Goal: Information Seeking & Learning: Learn about a topic

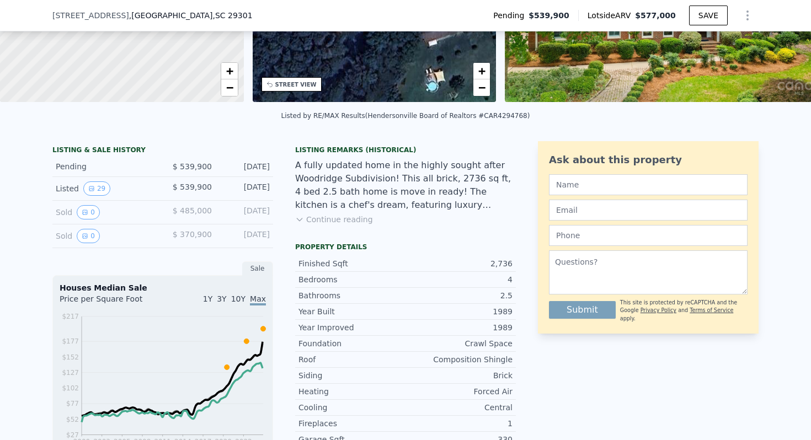
scroll to position [161, 0]
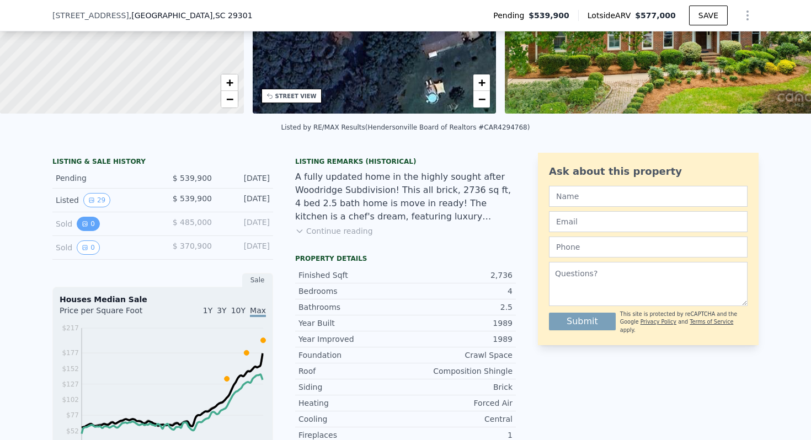
click at [88, 224] on button "0" at bounding box center [88, 224] width 23 height 14
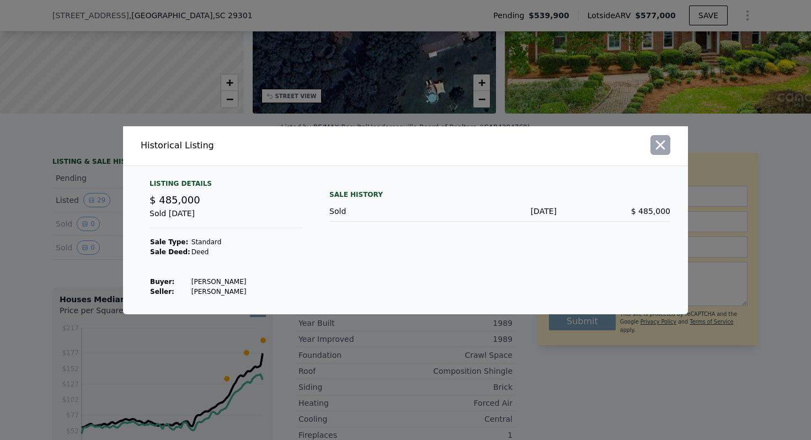
click at [658, 148] on icon "button" at bounding box center [660, 144] width 15 height 15
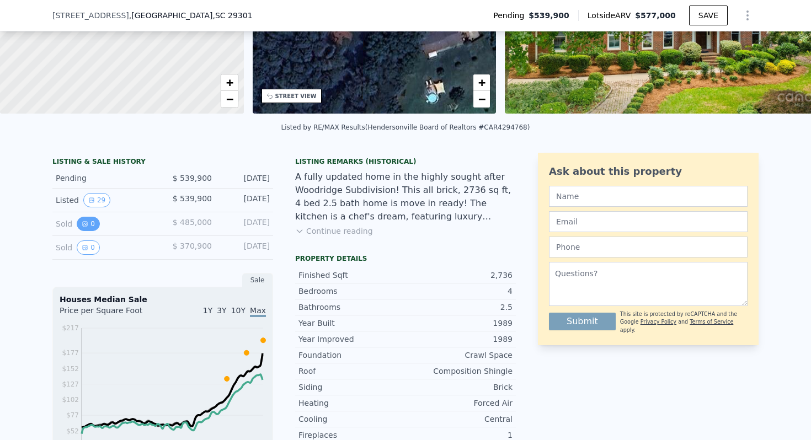
click at [87, 223] on icon "View historical data" at bounding box center [85, 224] width 7 height 7
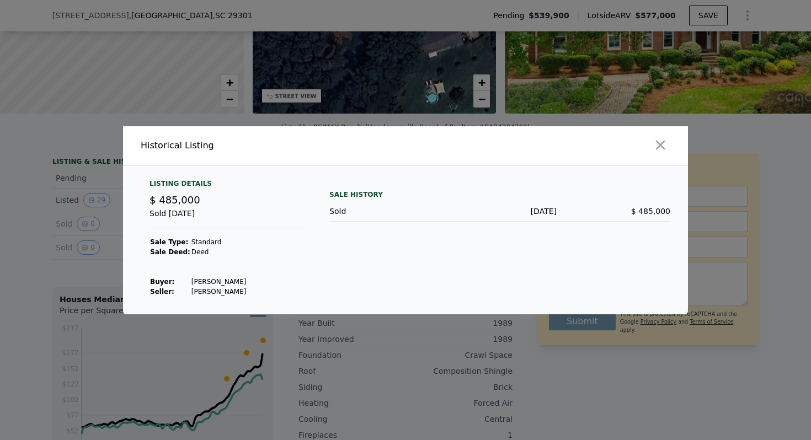
drag, startPoint x: 242, startPoint y: 290, endPoint x: 167, endPoint y: 286, distance: 75.1
click at [166, 287] on tr "Seller : [PERSON_NAME]" at bounding box center [198, 292] width 97 height 10
click at [167, 287] on td "Seller :" at bounding box center [170, 292] width 41 height 10
click at [670, 146] on button "button" at bounding box center [660, 145] width 20 height 20
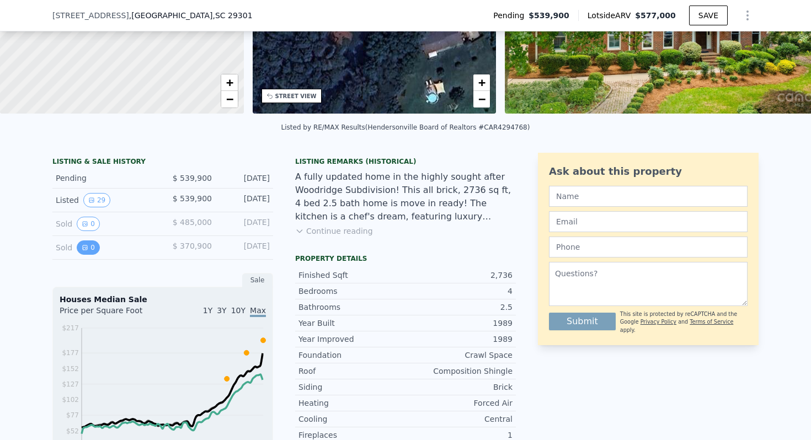
click at [83, 252] on button "0" at bounding box center [88, 248] width 23 height 14
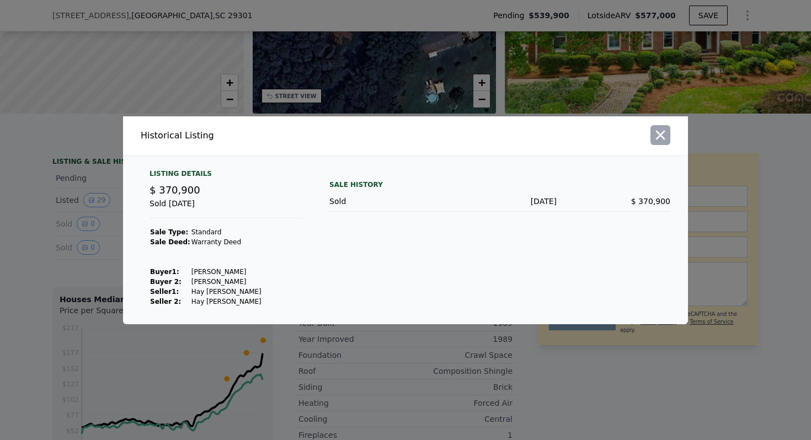
click at [653, 132] on icon "button" at bounding box center [660, 134] width 15 height 15
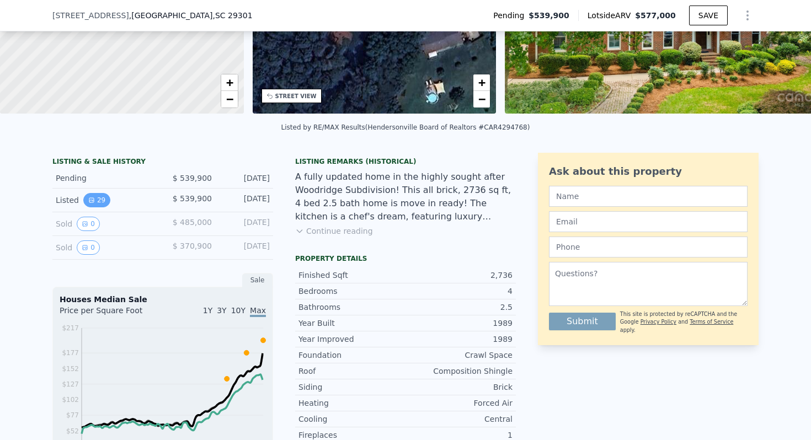
click at [93, 202] on icon "View historical data" at bounding box center [91, 200] width 7 height 7
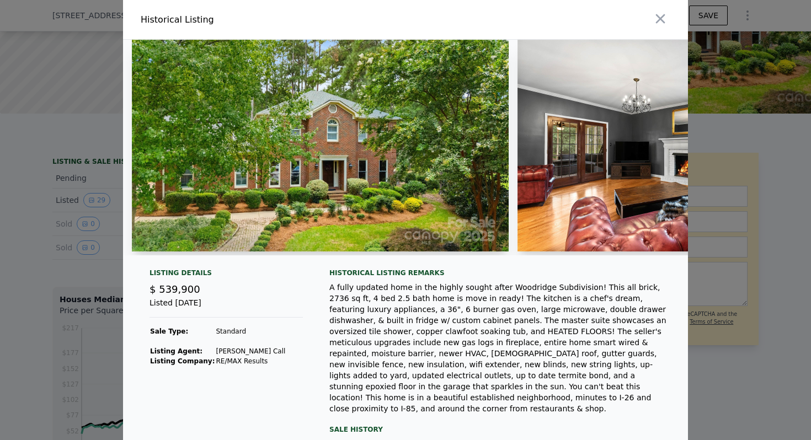
scroll to position [63, 0]
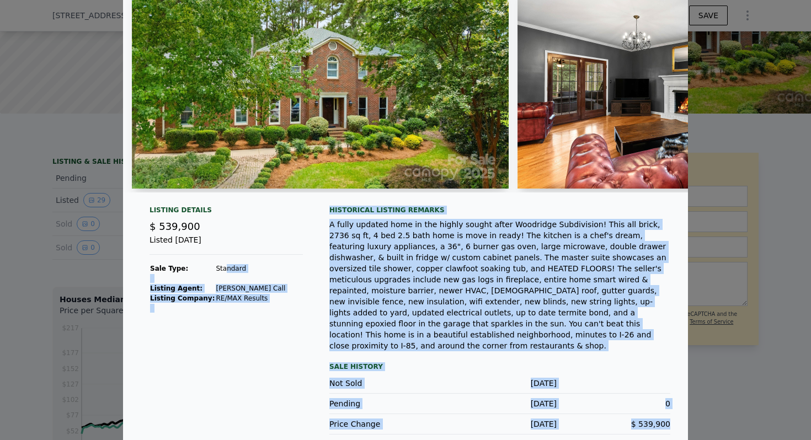
drag, startPoint x: 671, startPoint y: 411, endPoint x: 222, endPoint y: 265, distance: 471.6
click at [222, 265] on div "Listing Details $ 539,900 Listed [DATE] Sale Type: Standard Listing Agent: [PER…" at bounding box center [405, 329] width 565 height 247
click at [222, 265] on td "Standard" at bounding box center [250, 269] width 71 height 10
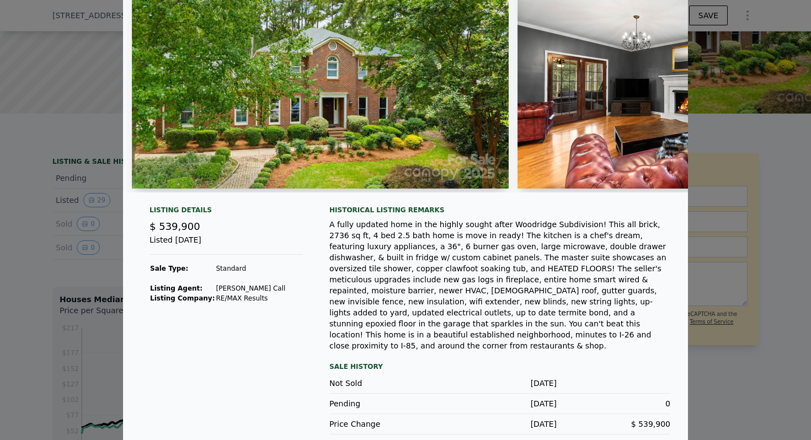
drag, startPoint x: 210, startPoint y: 286, endPoint x: 253, endPoint y: 290, distance: 43.2
click at [253, 290] on tr "Listing Agent: [PERSON_NAME]" at bounding box center [218, 289] width 136 height 10
copy tr "Listing Agent: [PERSON_NAME]"
click at [741, 175] on div at bounding box center [405, 220] width 811 height 440
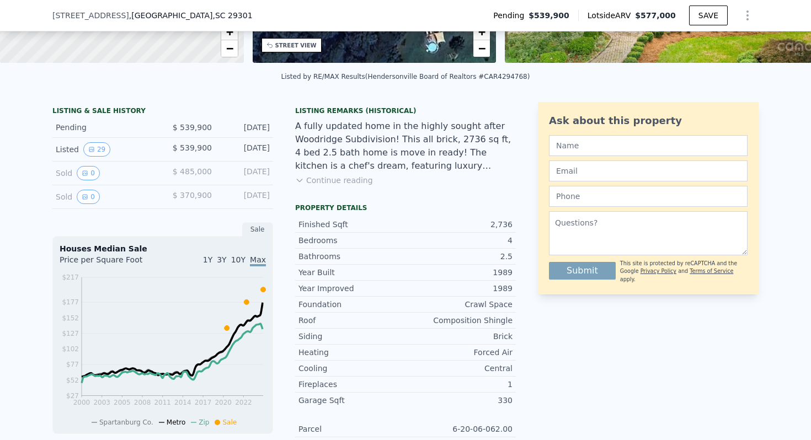
scroll to position [212, 0]
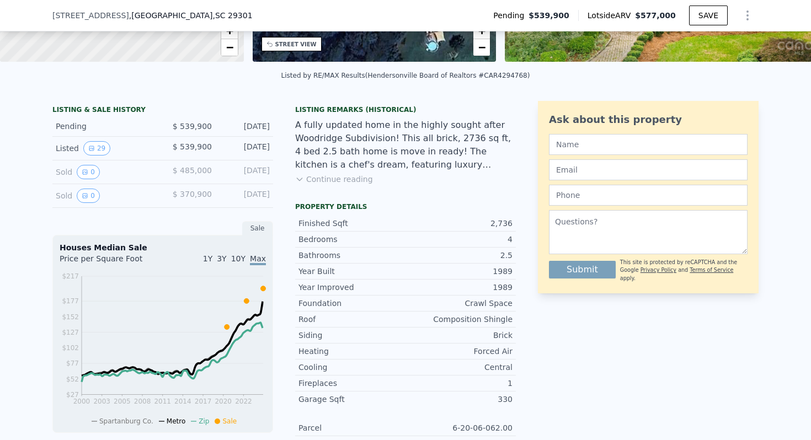
drag, startPoint x: 50, startPoint y: 149, endPoint x: 267, endPoint y: 145, distance: 216.9
click at [267, 144] on div "LISTING & SALE HISTORY Pending $ 539,900 [DATE] Listed 29 $ 539,900 [DATE] Sold…" at bounding box center [405, 391] width 811 height 599
click at [267, 145] on div "[DATE]" at bounding box center [245, 148] width 49 height 14
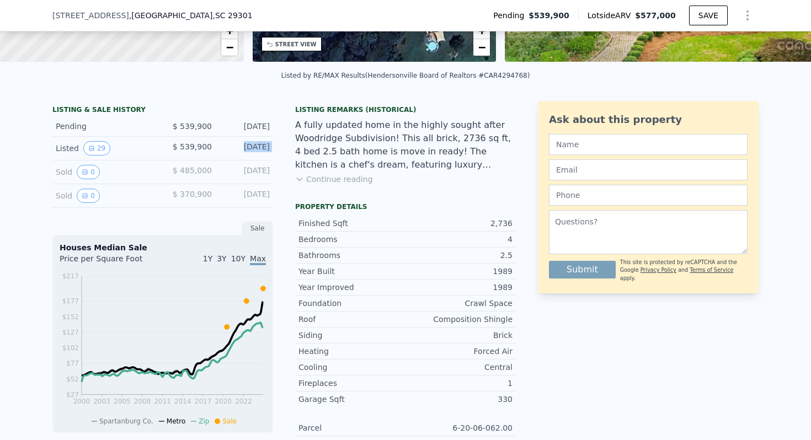
click at [267, 145] on div "[DATE]" at bounding box center [245, 148] width 49 height 14
click at [250, 126] on div "[DATE]" at bounding box center [245, 126] width 49 height 11
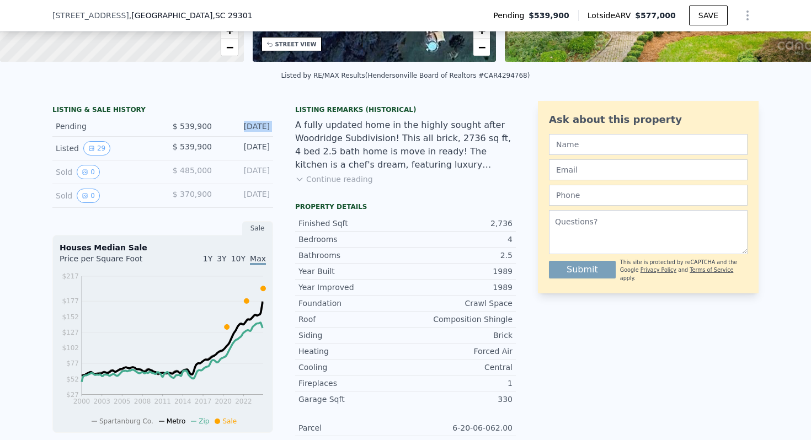
click at [250, 126] on div "[DATE]" at bounding box center [245, 126] width 49 height 11
click at [191, 140] on div "Listed 29 $ 539,900 [DATE]" at bounding box center [162, 149] width 221 height 24
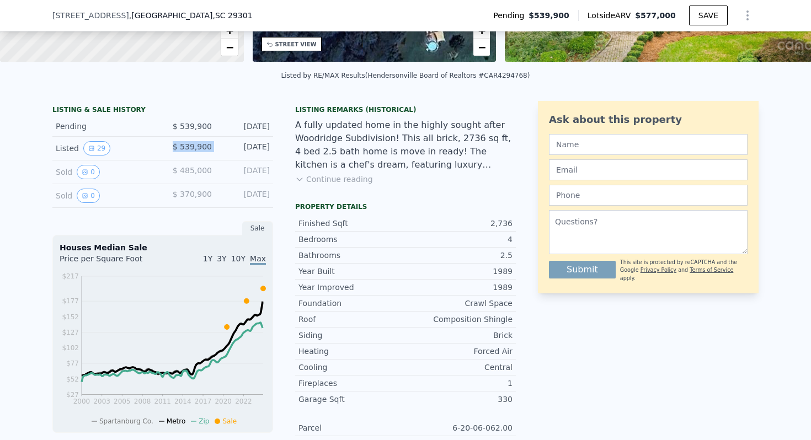
click at [191, 140] on div "Listed 29 $ 539,900 [DATE]" at bounding box center [162, 149] width 221 height 24
click at [88, 149] on icon "View historical data" at bounding box center [91, 148] width 7 height 7
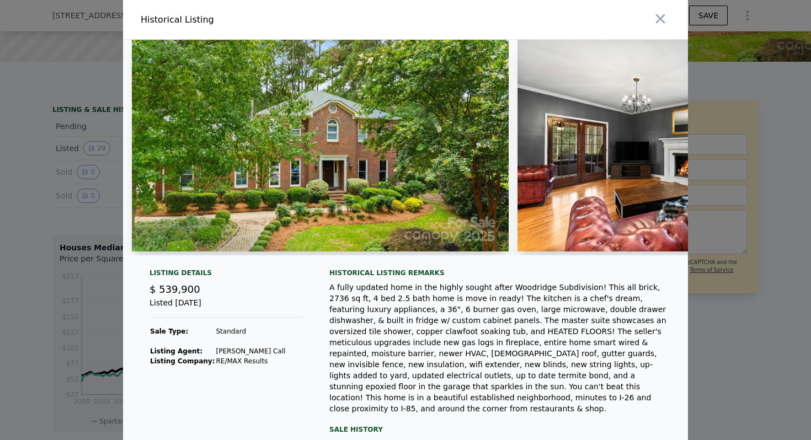
click at [271, 189] on img at bounding box center [320, 146] width 377 height 212
click at [293, 161] on img at bounding box center [320, 146] width 377 height 212
click at [652, 17] on button "button" at bounding box center [660, 19] width 20 height 20
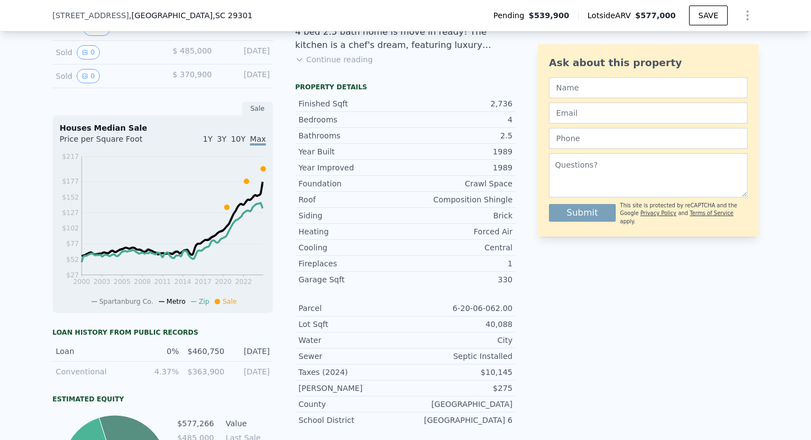
scroll to position [0, 0]
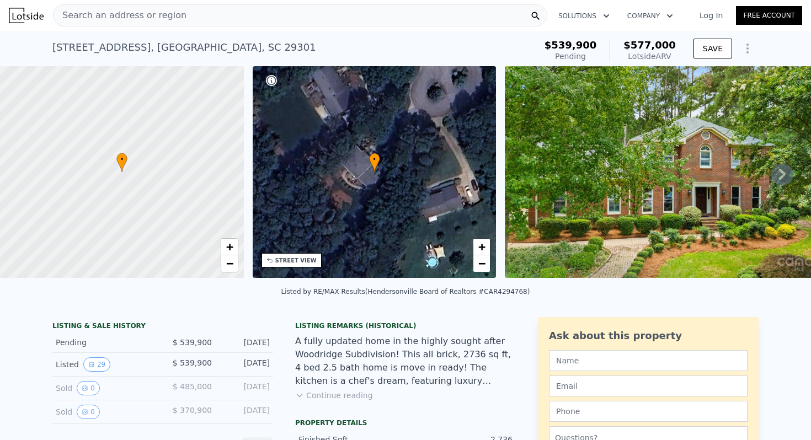
click at [648, 50] on span "$577,000" at bounding box center [649, 45] width 52 height 12
click at [743, 52] on icon "Show Options" at bounding box center [747, 48] width 13 height 13
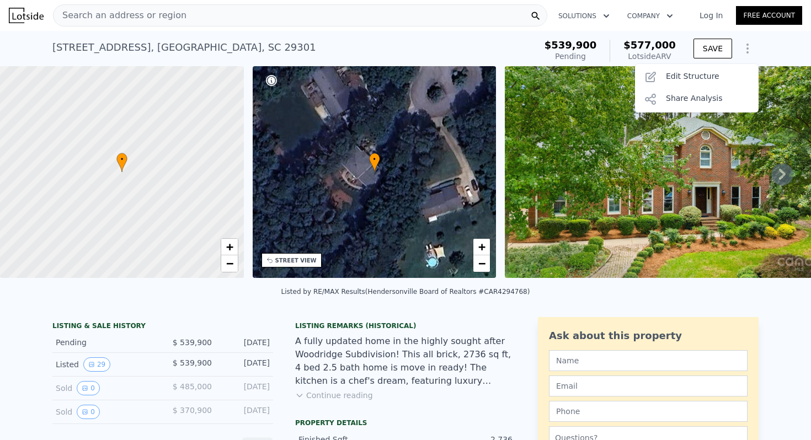
click at [531, 45] on div "[STREET_ADDRESS] Pending from $539,900 (~ARV $577k )" at bounding box center [291, 50] width 479 height 31
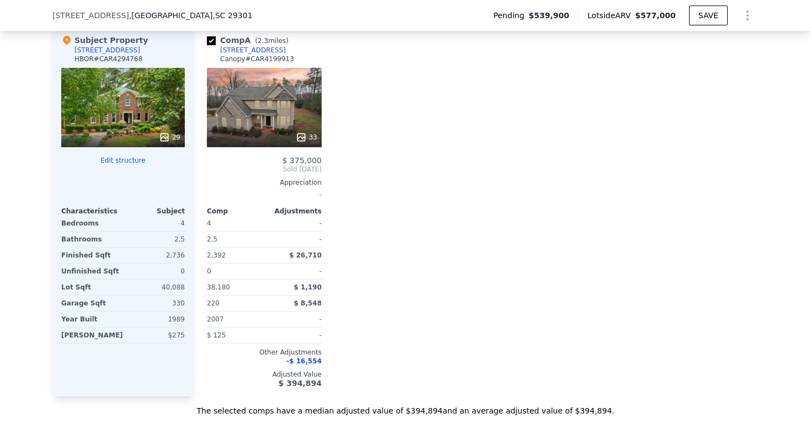
scroll to position [1237, 0]
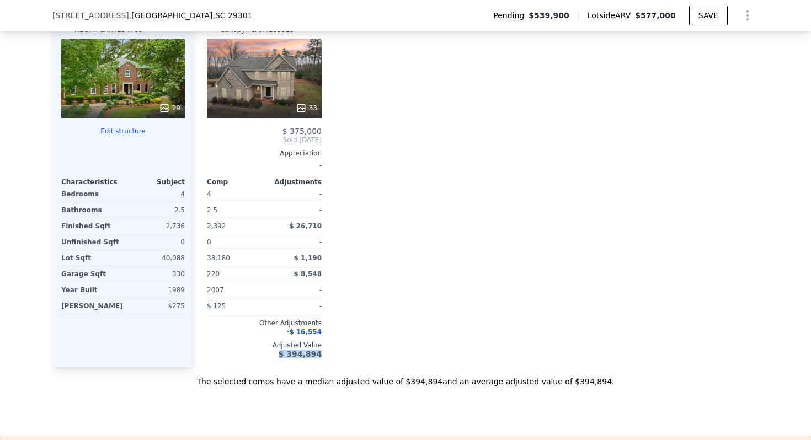
drag, startPoint x: 274, startPoint y: 351, endPoint x: 388, endPoint y: 363, distance: 114.3
click at [388, 363] on div "Comp A ( 2.3 miles) [STREET_ADDRESS] # CAR4199913 33 $ 375,000 Sold [DATE] Appr…" at bounding box center [476, 182] width 565 height 371
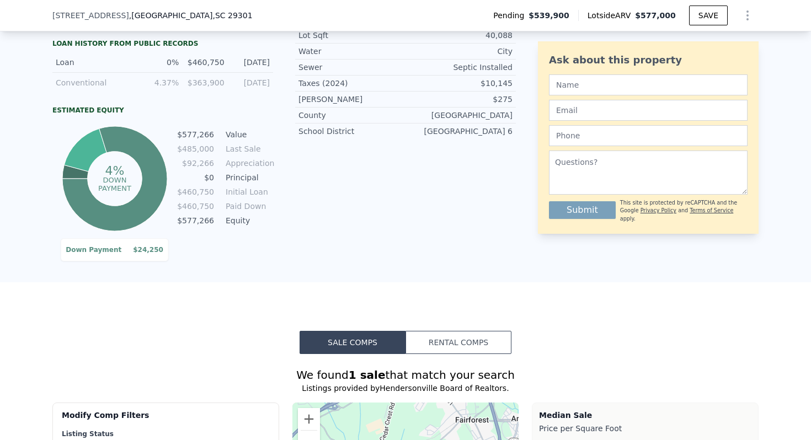
scroll to position [622, 0]
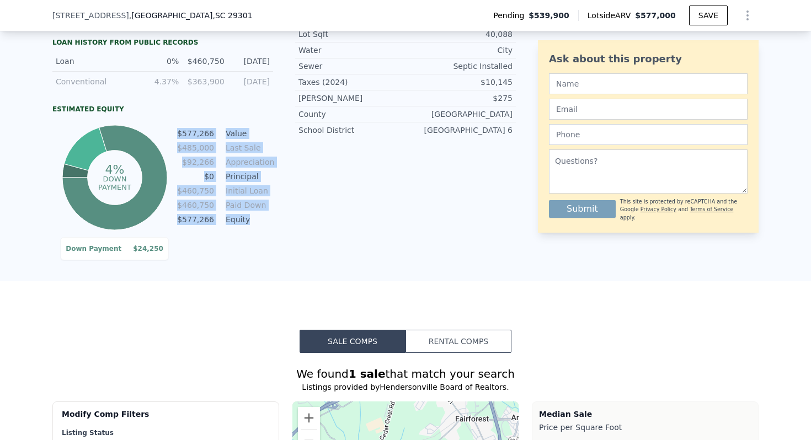
drag, startPoint x: 254, startPoint y: 221, endPoint x: 186, endPoint y: 117, distance: 124.4
click at [186, 117] on div "Estimated Equity 4% Down Payment Down Payment $24,250 $577,266 Value $485,000 L…" at bounding box center [162, 169] width 221 height 128
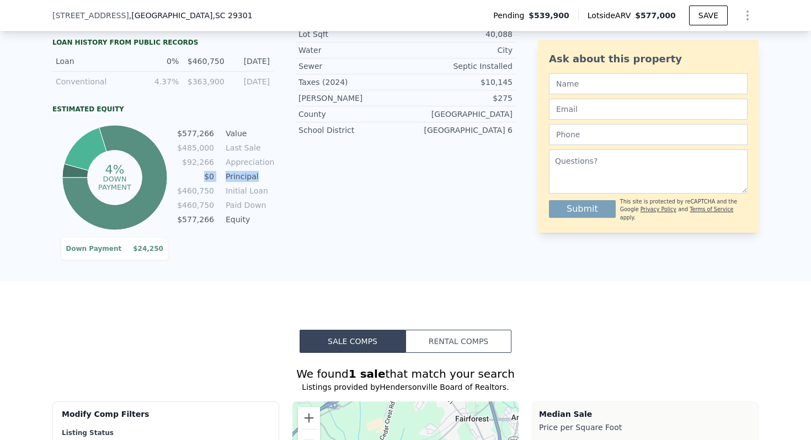
drag, startPoint x: 204, startPoint y: 171, endPoint x: 273, endPoint y: 176, distance: 69.1
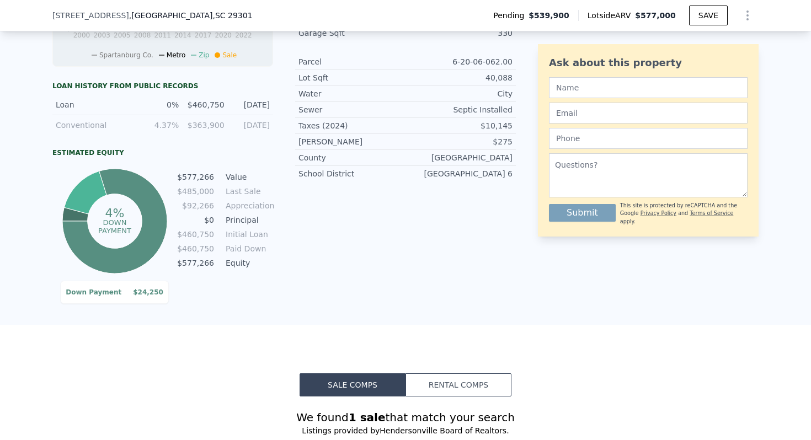
scroll to position [578, 0]
drag, startPoint x: 173, startPoint y: 179, endPoint x: 279, endPoint y: 179, distance: 106.5
click at [279, 179] on div "LISTING & SALE HISTORY Pending $ 539,900 [DATE] Listed 29 $ 539,900 [DATE] Sold…" at bounding box center [283, 6] width 463 height 542
click at [260, 175] on td "Value" at bounding box center [248, 178] width 50 height 12
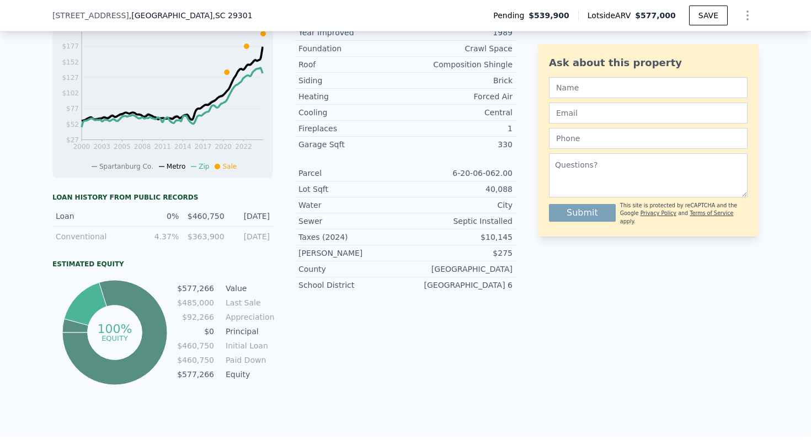
click at [8, 207] on div "LISTING & SALE HISTORY Pending $ 539,900 [DATE] Listed 29 $ 539,900 [DATE] Sold…" at bounding box center [405, 136] width 811 height 599
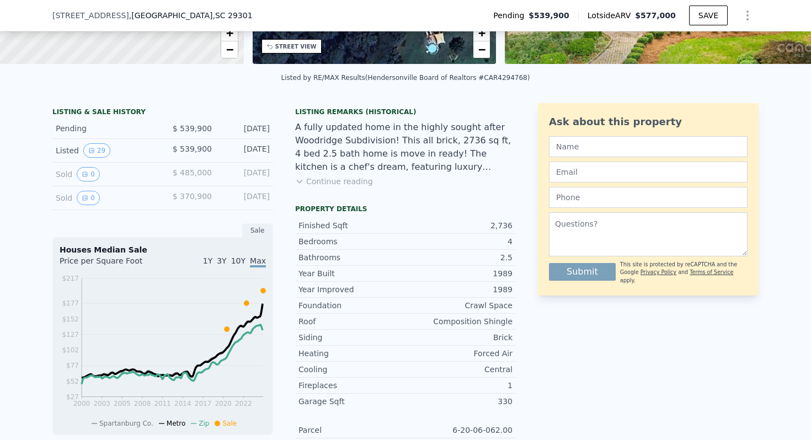
scroll to position [362, 0]
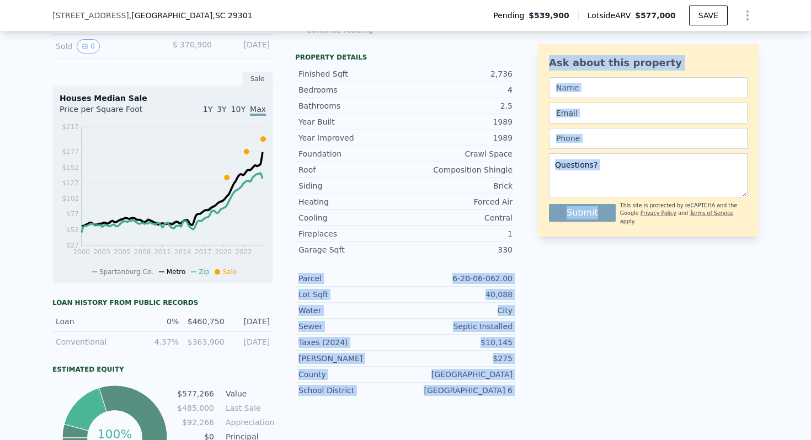
drag, startPoint x: 528, startPoint y: 401, endPoint x: 393, endPoint y: 264, distance: 192.3
click at [393, 264] on div "LISTING & SALE HISTORY Pending $ 539,900 [DATE] Listed 29 $ 539,900 [DATE] Sold…" at bounding box center [405, 222] width 706 height 542
click at [393, 264] on div "Year Improved 1989 Foundation Crawl Space Roof Composition Shingle Siding Brick…" at bounding box center [405, 264] width 221 height 269
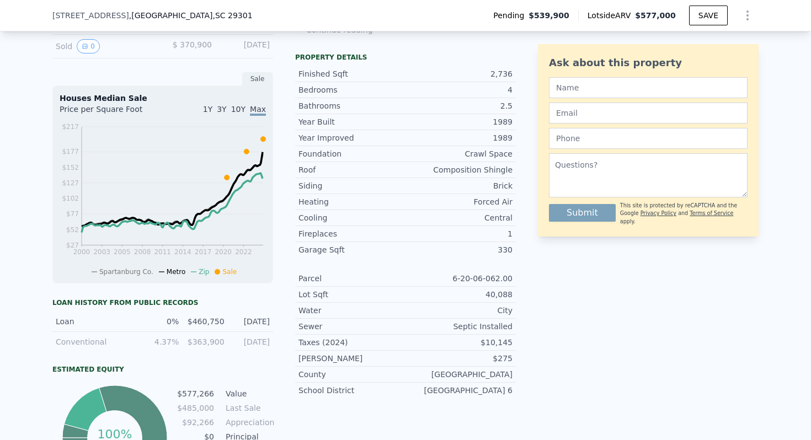
click at [319, 353] on div "[PERSON_NAME]" at bounding box center [351, 358] width 107 height 11
click at [572, 350] on div "Ask about this property Submit This site is protected by reCAPTCHA and the Goog…" at bounding box center [648, 222] width 221 height 542
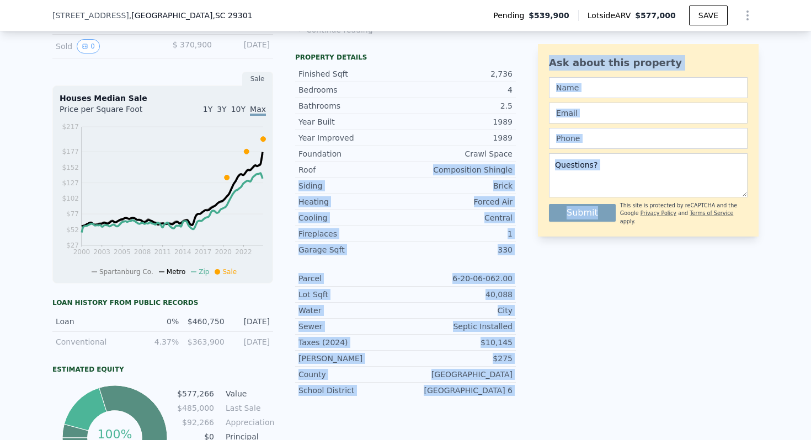
drag, startPoint x: 540, startPoint y: 388, endPoint x: 367, endPoint y: 166, distance: 281.1
click at [367, 166] on div "LISTING & SALE HISTORY Pending $ 539,900 [DATE] Listed 29 $ 539,900 [DATE] Sold…" at bounding box center [405, 222] width 706 height 542
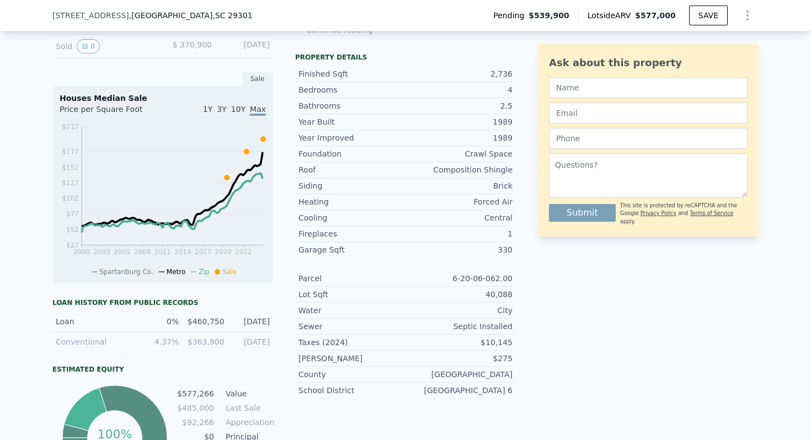
click at [367, 161] on div "Foundation Crawl Space" at bounding box center [405, 154] width 221 height 16
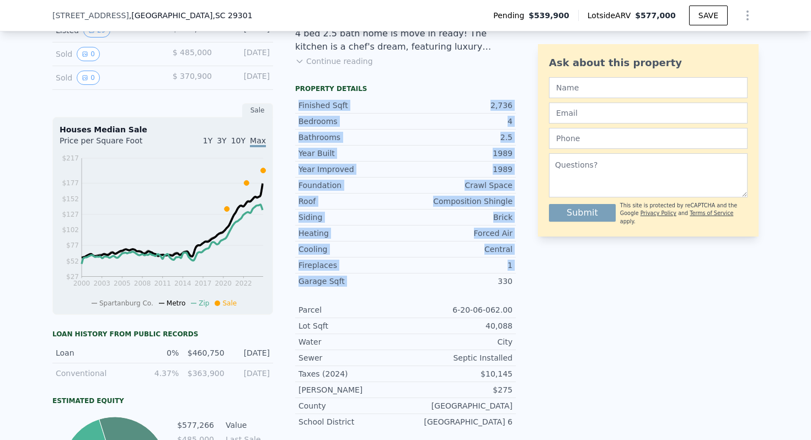
drag, startPoint x: 294, startPoint y: 93, endPoint x: 458, endPoint y: 286, distance: 253.5
click at [458, 286] on div "LISTING & SALE HISTORY Pending $ 539,900 [DATE] Listed 29 $ 539,900 [DATE] Sold…" at bounding box center [283, 254] width 463 height 542
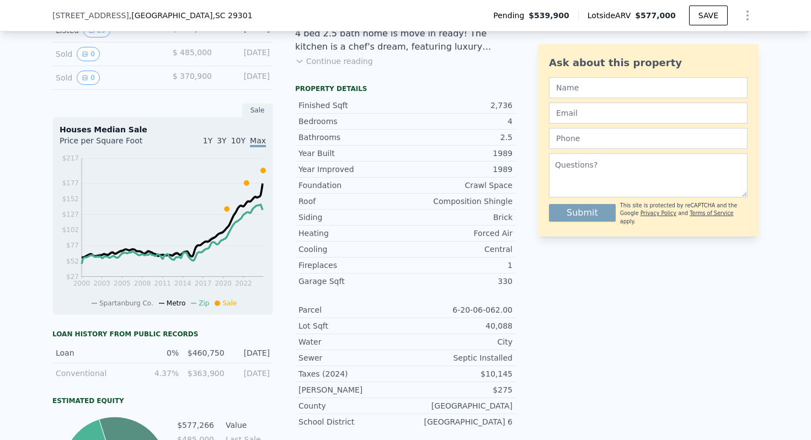
click at [611, 321] on div "Ask about this property Submit This site is protected by reCAPTCHA and the Goog…" at bounding box center [648, 254] width 221 height 542
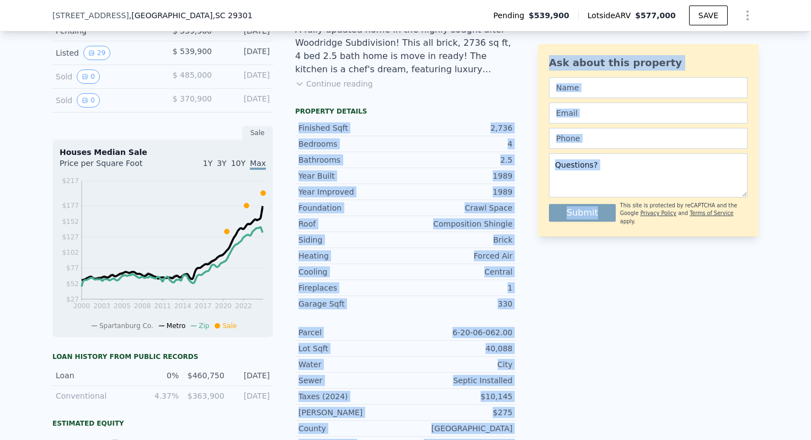
drag, startPoint x: 611, startPoint y: 321, endPoint x: 355, endPoint y: 119, distance: 326.5
click at [355, 119] on div "LISTING & SALE HISTORY Pending $ 539,900 [DATE] Listed 29 $ 539,900 [DATE] Sold…" at bounding box center [405, 277] width 706 height 542
click at [355, 119] on div "Finished Sqft 2,736 Bedrooms 4 Bathrooms 2.5 Year Built 1989 Year Improved 1989…" at bounding box center [405, 284] width 221 height 337
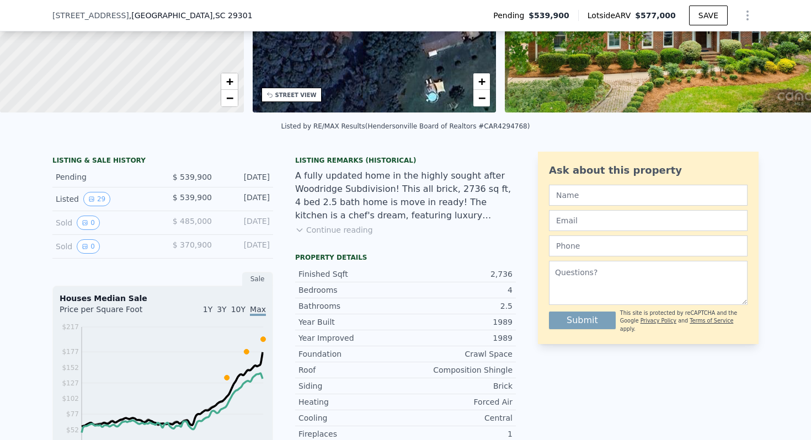
scroll to position [134, 0]
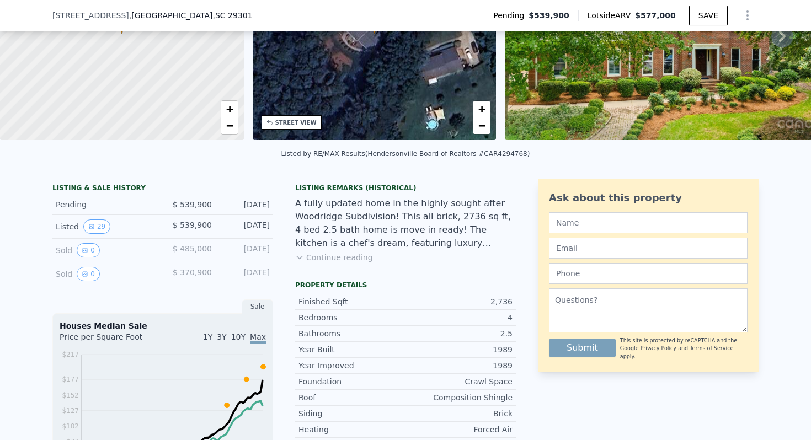
click at [372, 219] on div "A fully updated home in the highly sought after Woodridge Subdivision! This all…" at bounding box center [405, 223] width 221 height 53
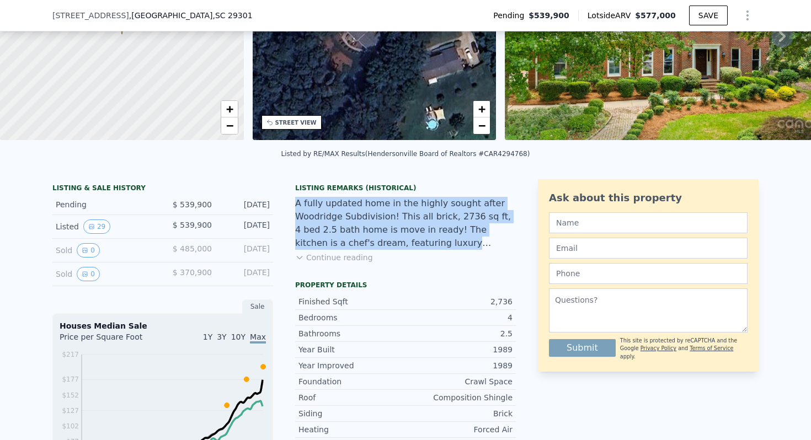
click at [372, 219] on div "A fully updated home in the highly sought after Woodridge Subdivision! This all…" at bounding box center [405, 223] width 221 height 53
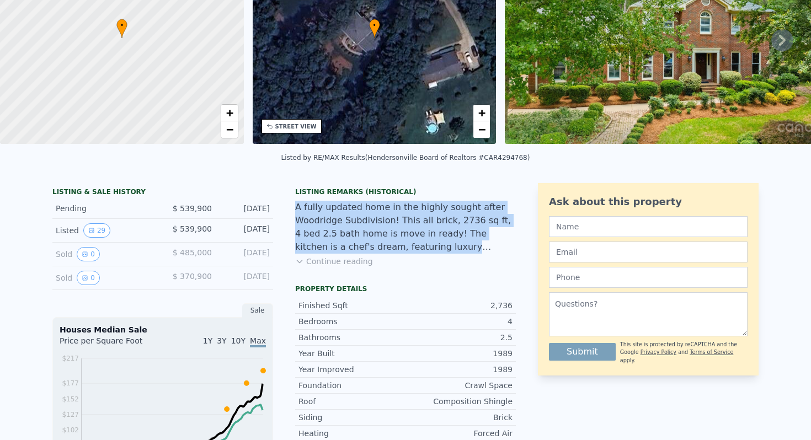
scroll to position [4, 0]
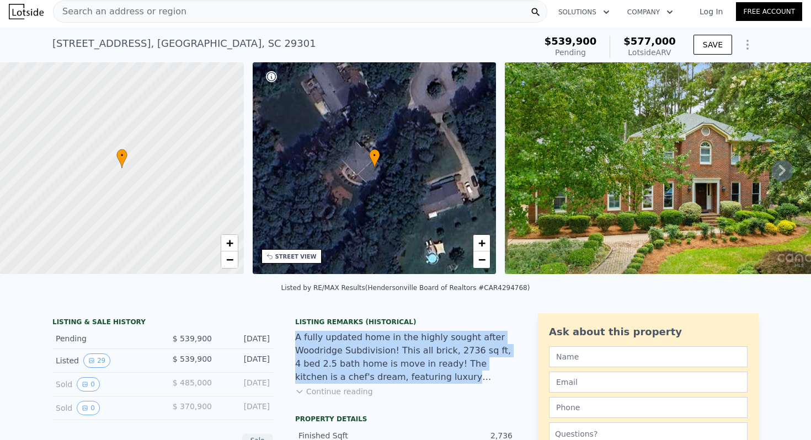
click at [620, 153] on img at bounding box center [693, 168] width 377 height 212
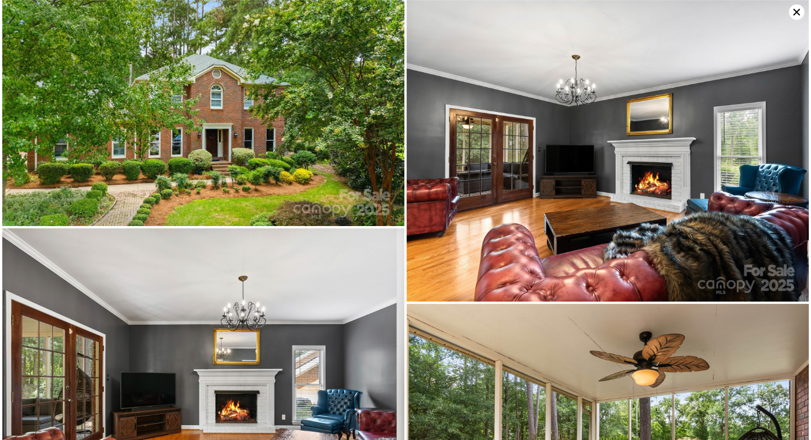
click at [231, 132] on img at bounding box center [203, 113] width 402 height 226
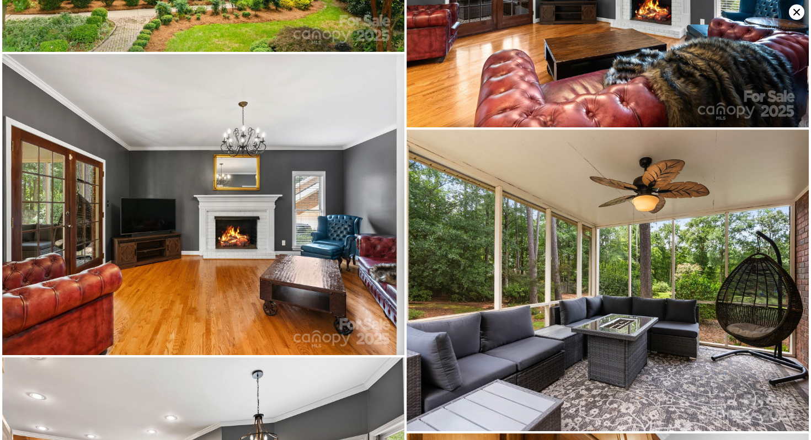
scroll to position [0, 0]
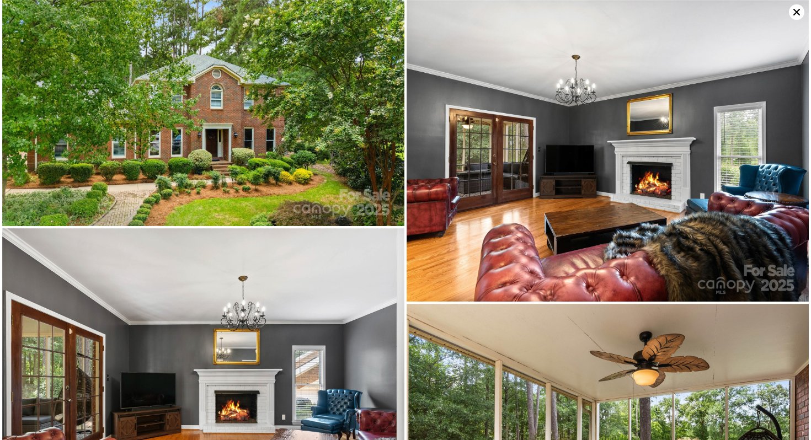
click at [246, 83] on img at bounding box center [203, 113] width 402 height 226
click at [189, 121] on img at bounding box center [203, 113] width 402 height 226
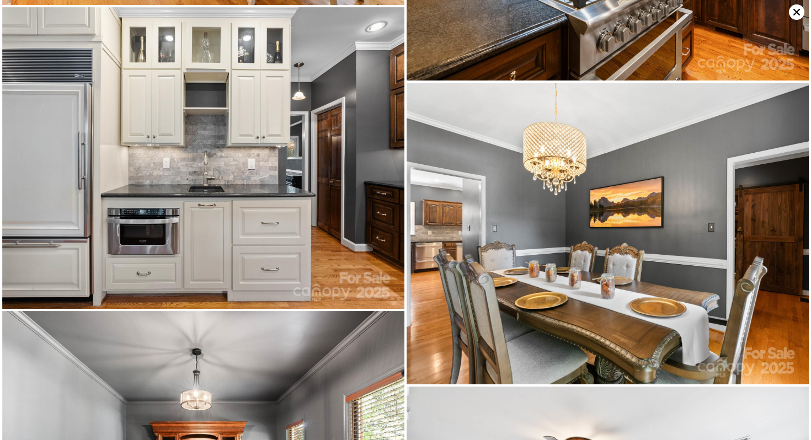
scroll to position [836, 0]
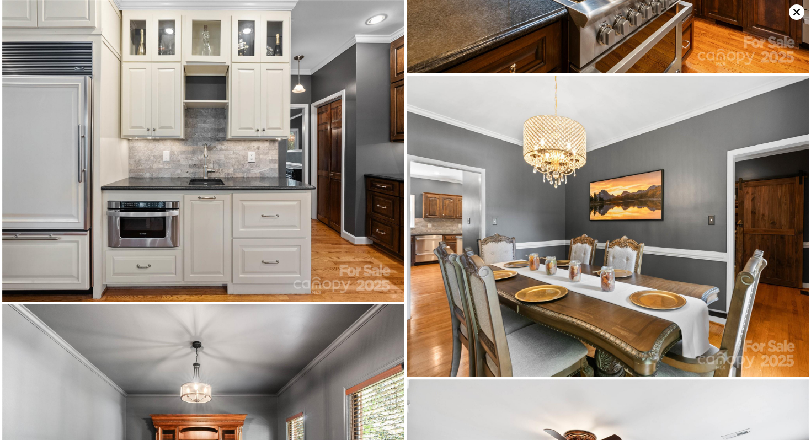
click at [225, 136] on img at bounding box center [203, 151] width 402 height 302
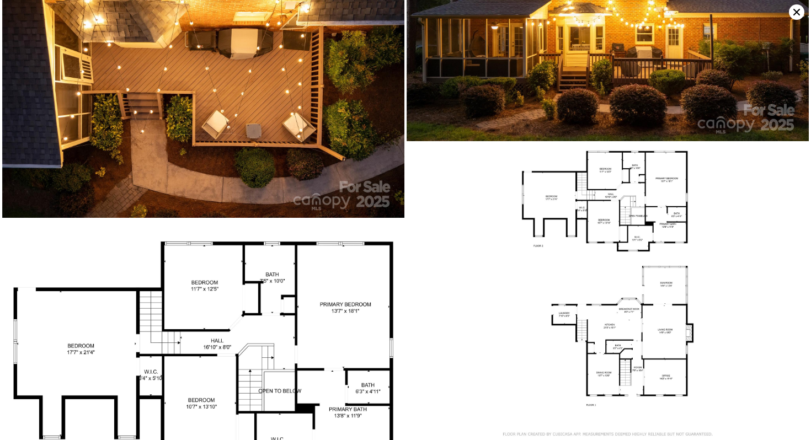
scroll to position [3737, 0]
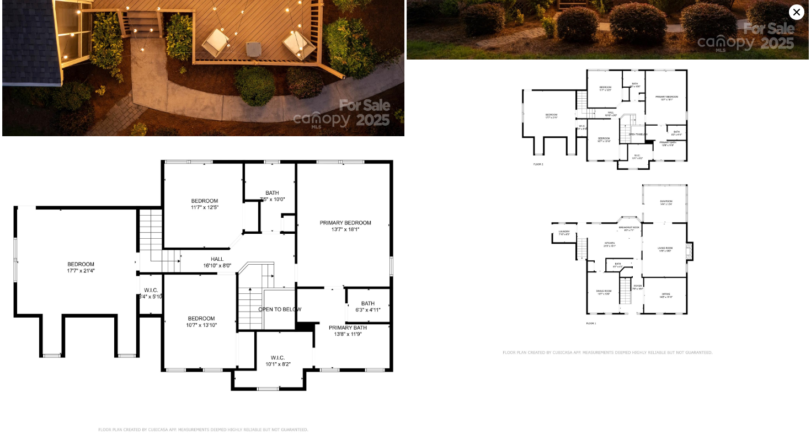
click at [458, 243] on img at bounding box center [608, 213] width 402 height 302
click at [503, 218] on img at bounding box center [608, 213] width 402 height 302
click at [299, 278] on img at bounding box center [203, 289] width 402 height 302
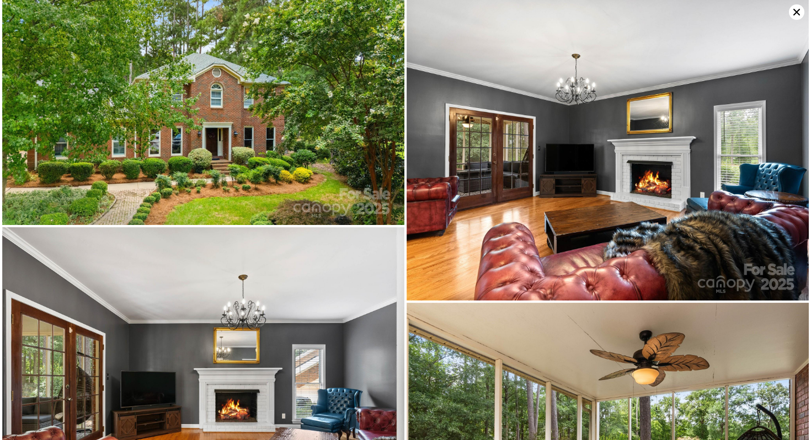
scroll to position [0, 0]
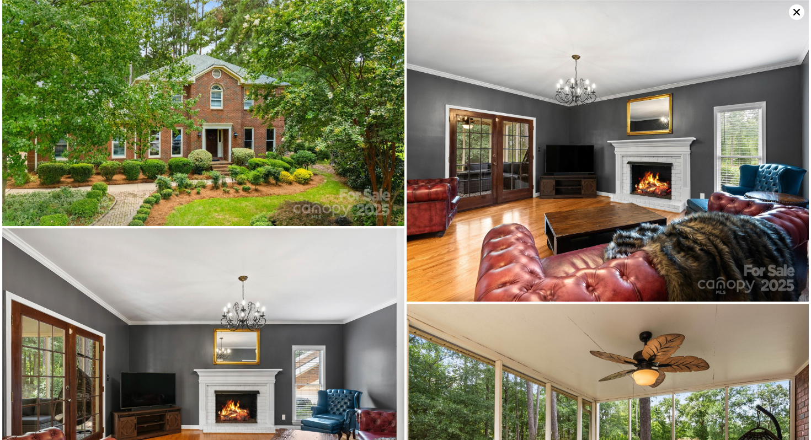
click at [235, 114] on img at bounding box center [203, 113] width 402 height 226
